Goal: Transaction & Acquisition: Purchase product/service

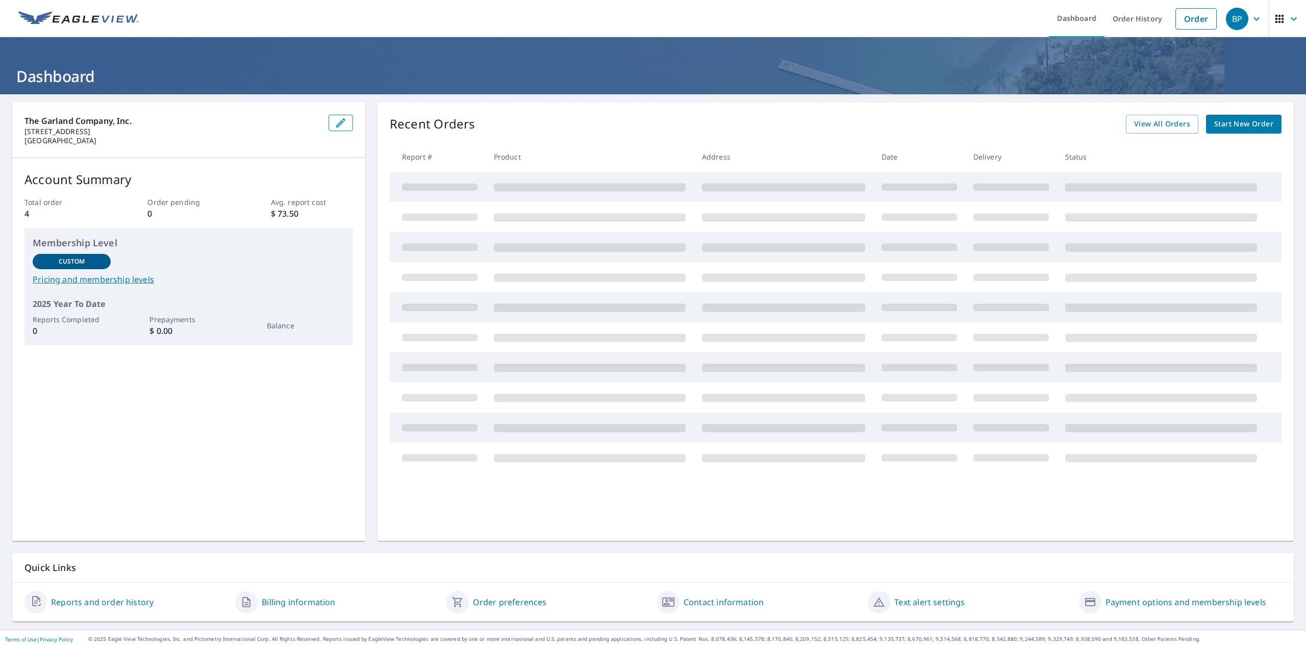
click at [335, 121] on icon "button" at bounding box center [341, 123] width 12 height 12
click at [1199, 21] on link "Order" at bounding box center [1195, 18] width 41 height 21
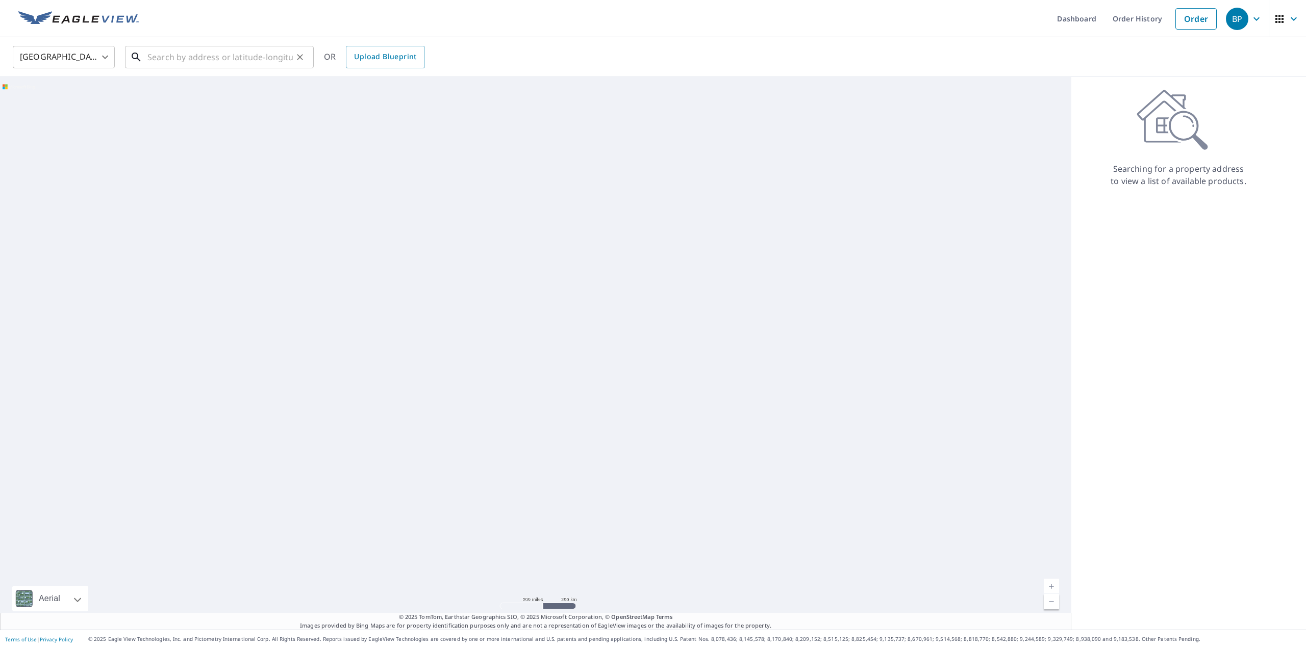
click at [193, 64] on input "text" at bounding box center [219, 57] width 145 height 29
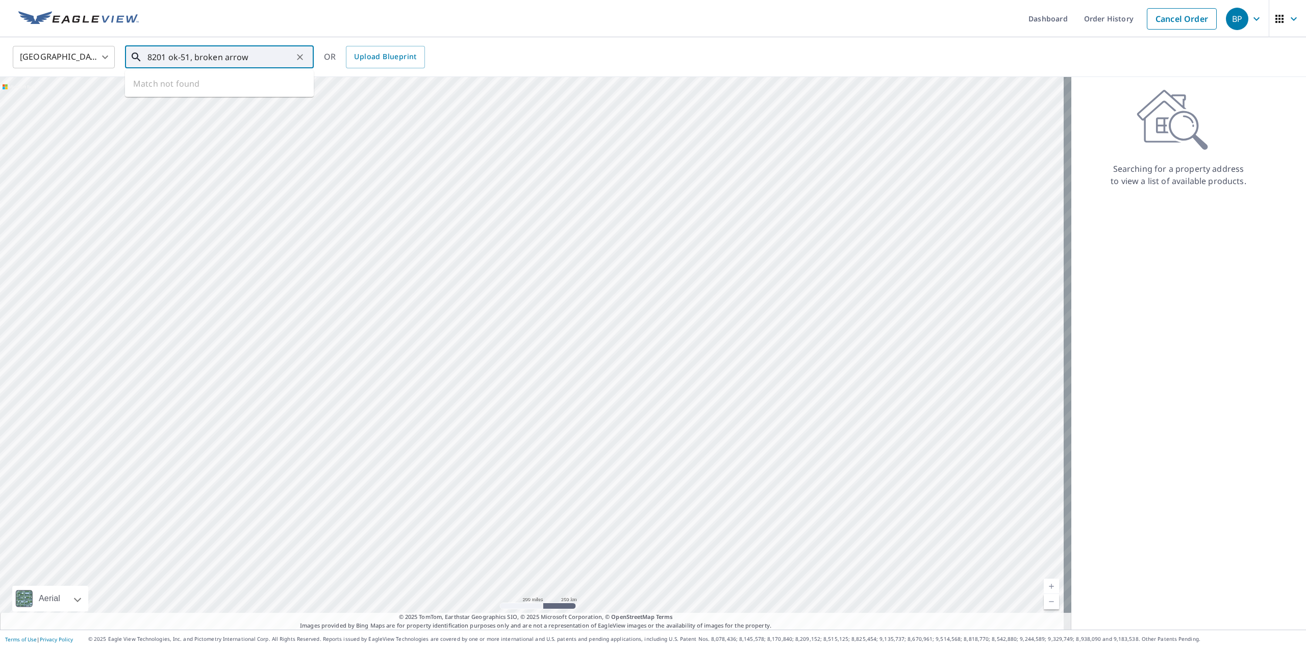
type input "8201 ok-51, broken arrow"
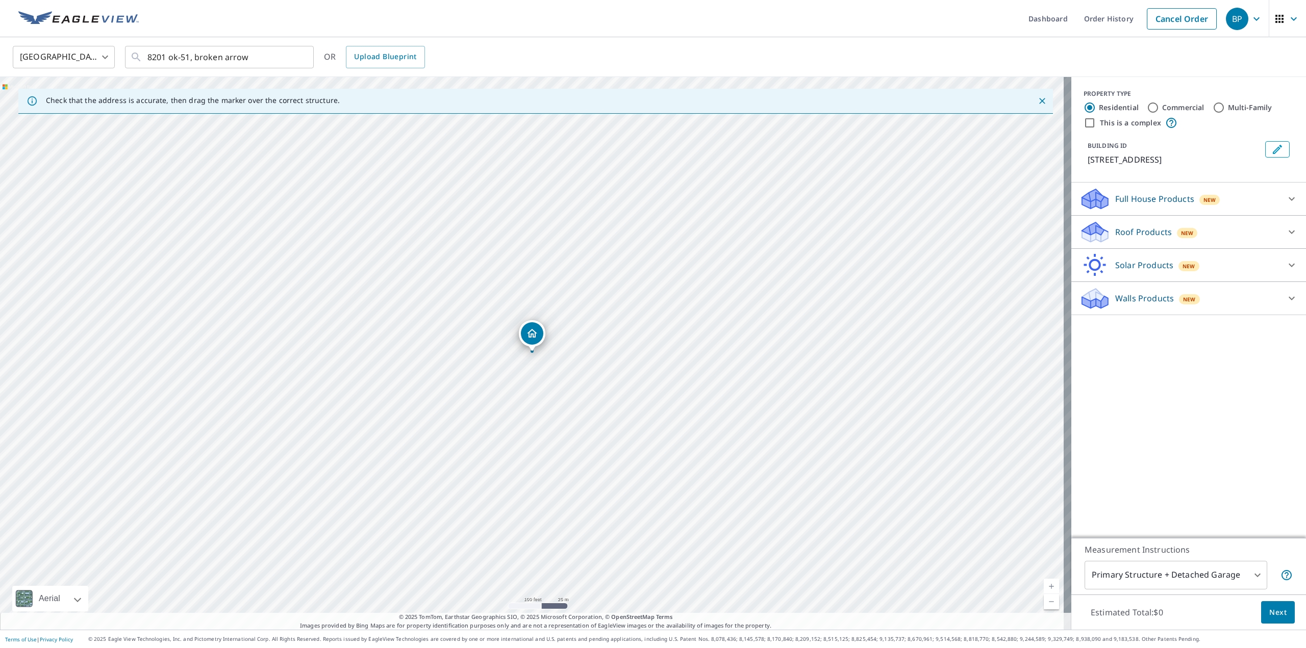
drag, startPoint x: 447, startPoint y: 341, endPoint x: 453, endPoint y: 326, distance: 15.8
click at [453, 326] on div "[STREET_ADDRESS]" at bounding box center [535, 353] width 1071 height 553
drag, startPoint x: 542, startPoint y: 284, endPoint x: 498, endPoint y: 457, distance: 178.5
click at [498, 457] on div "[STREET_ADDRESS]" at bounding box center [535, 353] width 1071 height 553
drag, startPoint x: 469, startPoint y: 228, endPoint x: 598, endPoint y: 17, distance: 247.3
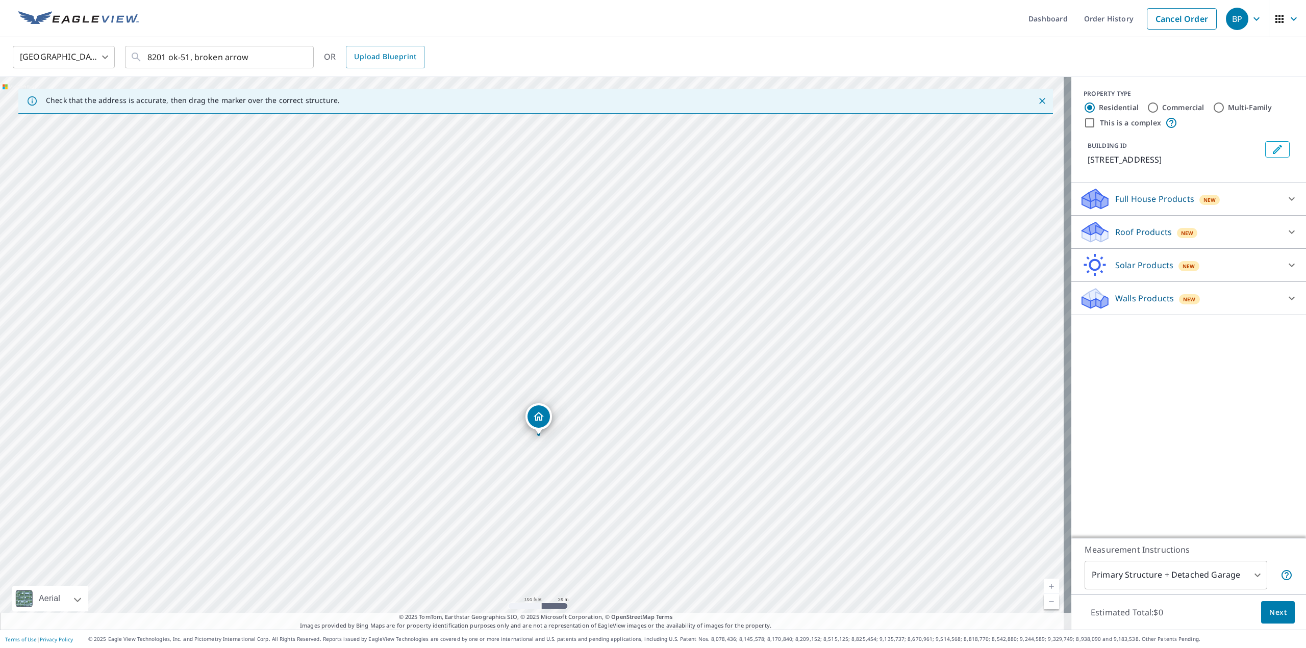
click at [598, 17] on div "Dashboard Order History Cancel Order BP [GEOGRAPHIC_DATA] [GEOGRAPHIC_DATA] ​ 8…" at bounding box center [653, 324] width 1306 height 648
drag, startPoint x: 569, startPoint y: 66, endPoint x: 577, endPoint y: 54, distance: 15.1
click at [577, 54] on div "United States US ​ 8201 ok-51, broken arrow ​ OR Upload Blueprint Check that th…" at bounding box center [653, 333] width 1306 height 593
drag, startPoint x: 490, startPoint y: 232, endPoint x: 498, endPoint y: 219, distance: 15.8
click at [493, 226] on div "[STREET_ADDRESS]" at bounding box center [535, 353] width 1071 height 553
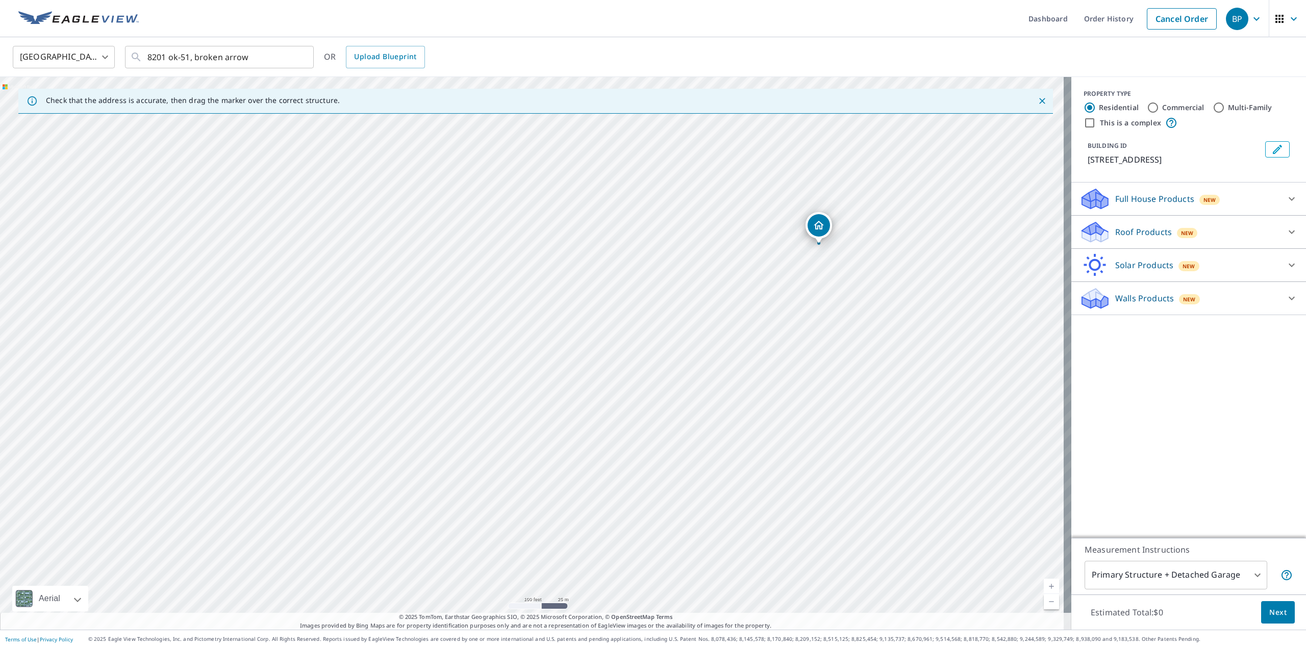
drag, startPoint x: 621, startPoint y: 253, endPoint x: 641, endPoint y: 197, distance: 59.0
click at [641, 197] on div "[STREET_ADDRESS]" at bounding box center [535, 353] width 1071 height 553
click at [420, 361] on div "[STREET_ADDRESS]" at bounding box center [535, 353] width 1071 height 553
drag, startPoint x: 413, startPoint y: 396, endPoint x: 407, endPoint y: 399, distance: 6.8
click at [407, 399] on div "[STREET_ADDRESS]" at bounding box center [535, 353] width 1071 height 553
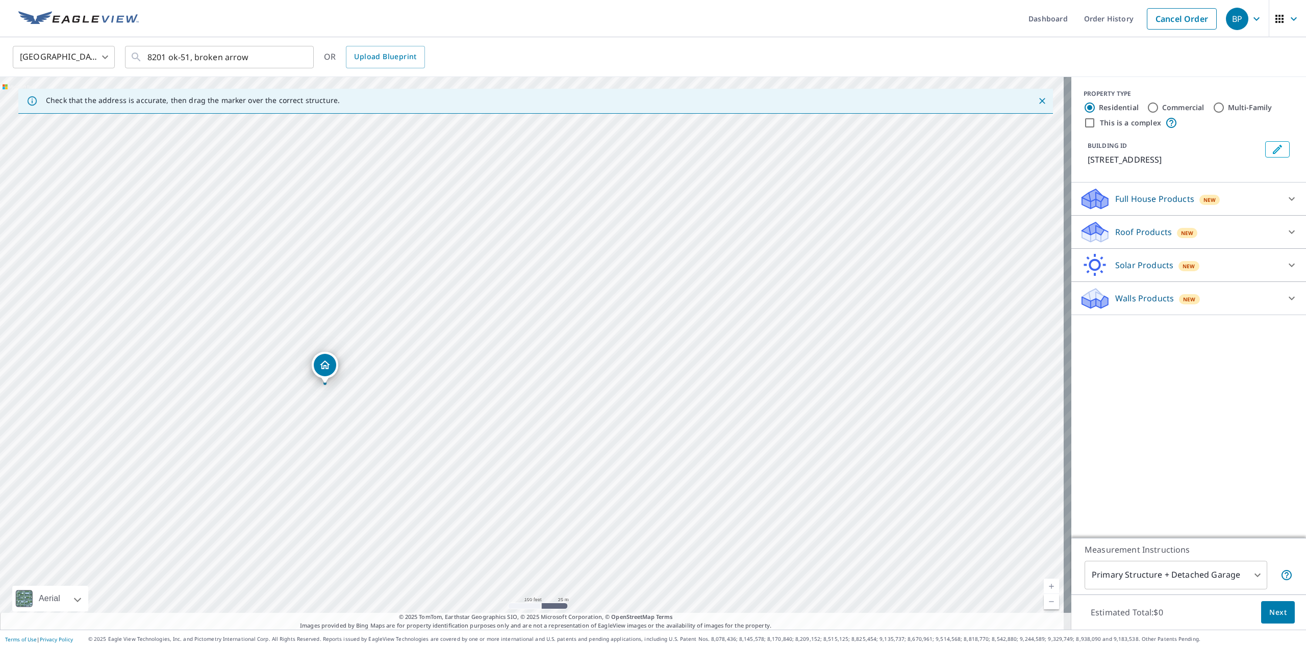
drag, startPoint x: 537, startPoint y: 343, endPoint x: 497, endPoint y: 381, distance: 54.8
click at [497, 381] on div "[STREET_ADDRESS]" at bounding box center [535, 353] width 1071 height 553
drag, startPoint x: 505, startPoint y: 401, endPoint x: 542, endPoint y: 486, distance: 92.5
click at [548, 489] on div "[STREET_ADDRESS]" at bounding box center [535, 353] width 1071 height 553
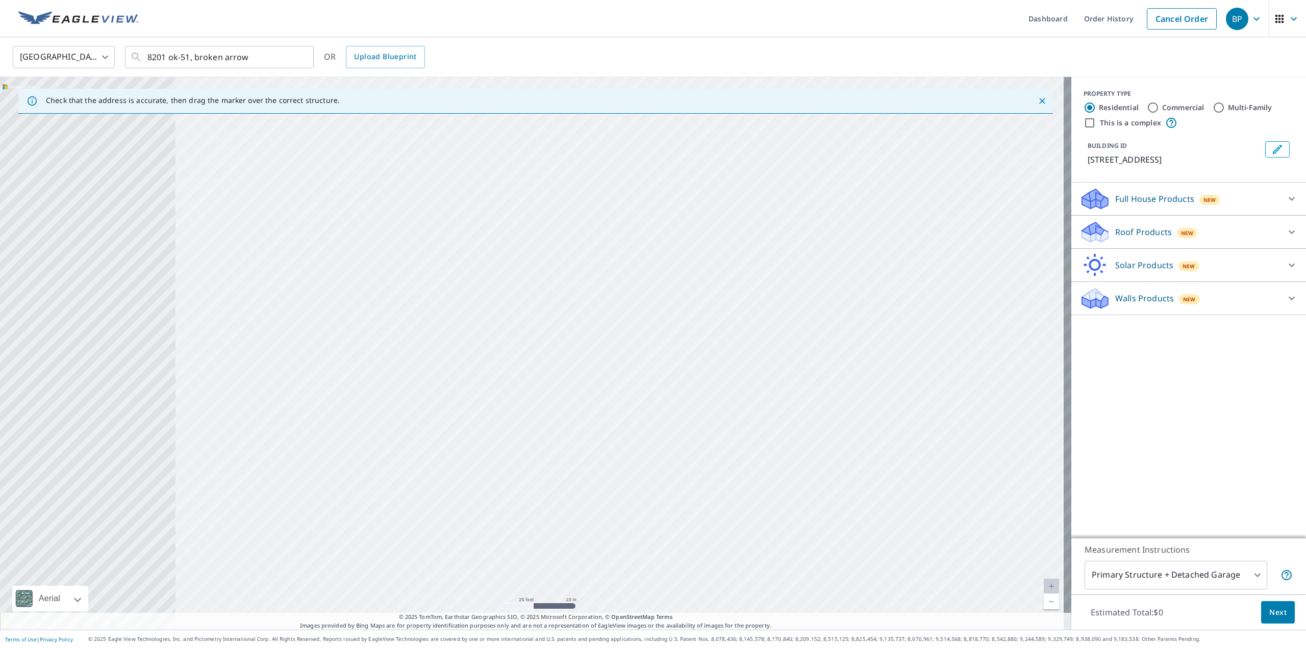
drag, startPoint x: 278, startPoint y: 345, endPoint x: 565, endPoint y: 298, distance: 290.9
click at [565, 298] on div "[STREET_ADDRESS]" at bounding box center [535, 353] width 1071 height 553
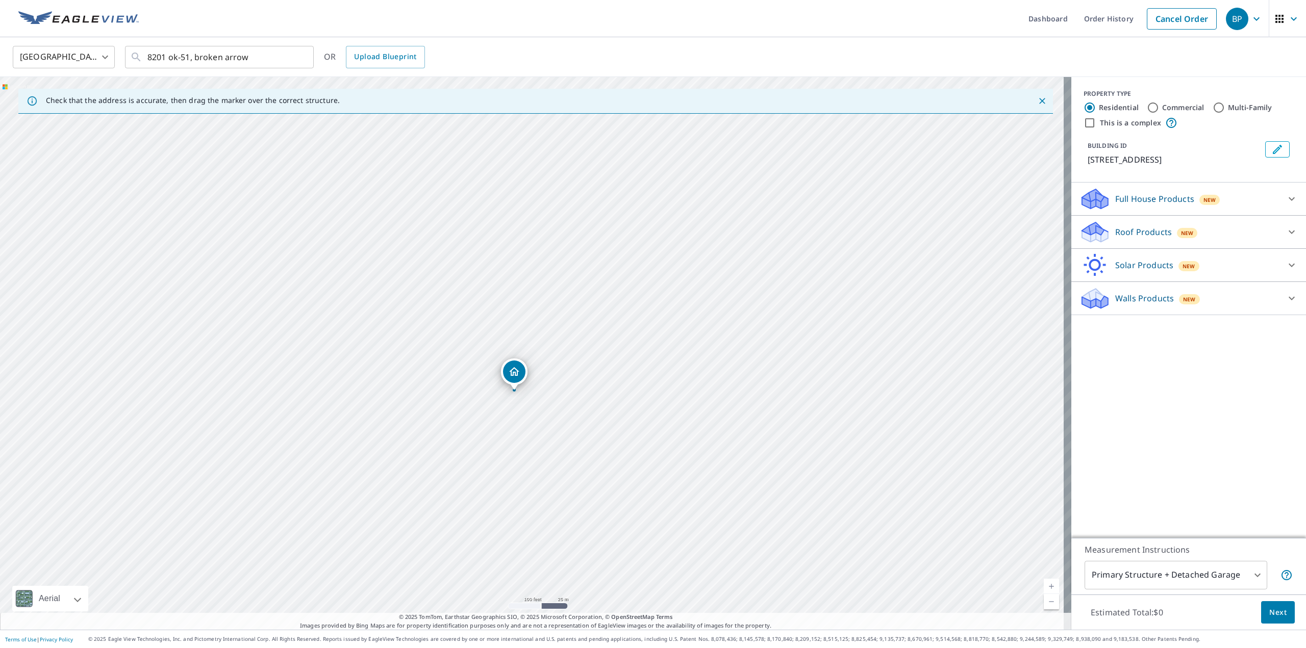
click at [424, 293] on div "[STREET_ADDRESS]" at bounding box center [535, 353] width 1071 height 553
click at [385, 285] on div "[STREET_ADDRESS]" at bounding box center [535, 353] width 1071 height 553
drag, startPoint x: 588, startPoint y: 342, endPoint x: 653, endPoint y: 398, distance: 86.1
click at [653, 392] on div "[STREET_ADDRESS]" at bounding box center [535, 353] width 1071 height 553
click at [663, 384] on div "[STREET_ADDRESS]" at bounding box center [535, 353] width 1071 height 553
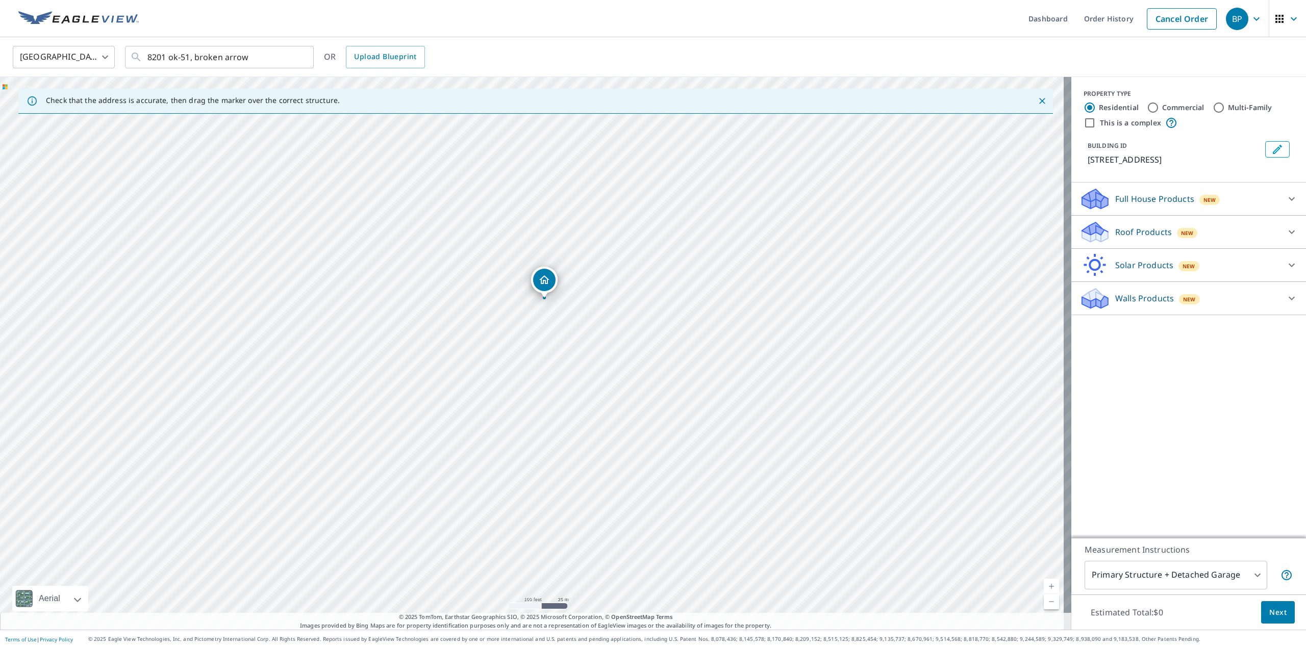
drag, startPoint x: 652, startPoint y: 393, endPoint x: 630, endPoint y: 296, distance: 98.9
click at [630, 296] on div "[STREET_ADDRESS]" at bounding box center [535, 353] width 1071 height 553
